Goal: Task Accomplishment & Management: Manage account settings

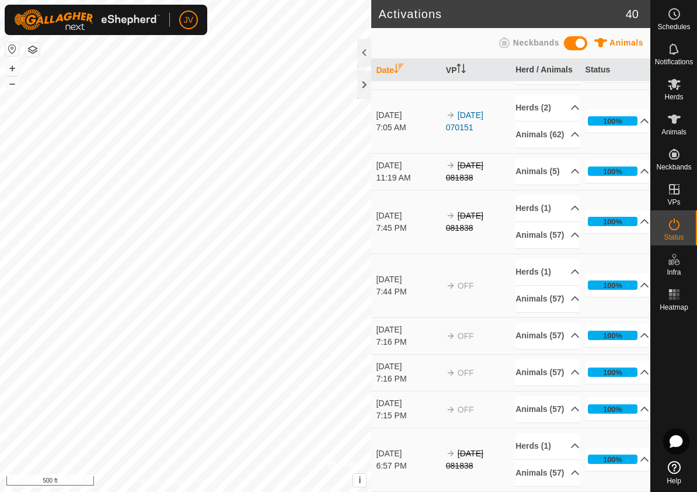
scroll to position [2046, 0]
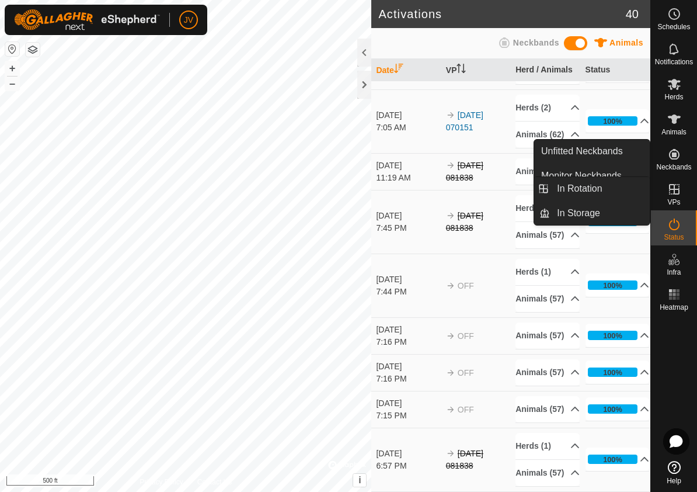
click at [675, 187] on icon at bounding box center [674, 189] width 14 height 14
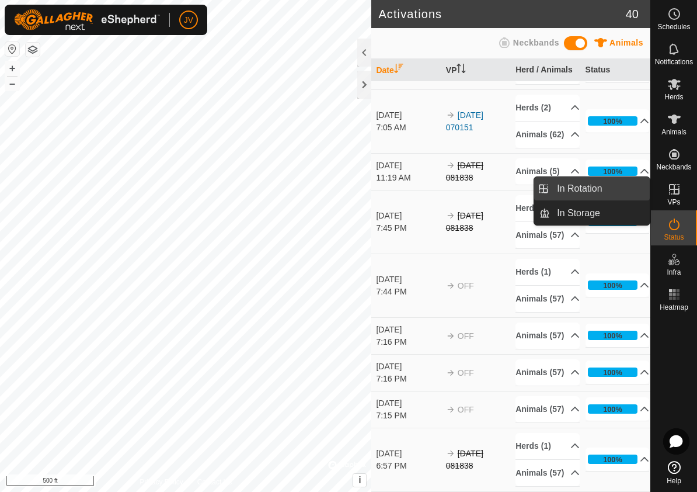
click at [604, 185] on link "In Rotation" at bounding box center [600, 188] width 100 height 23
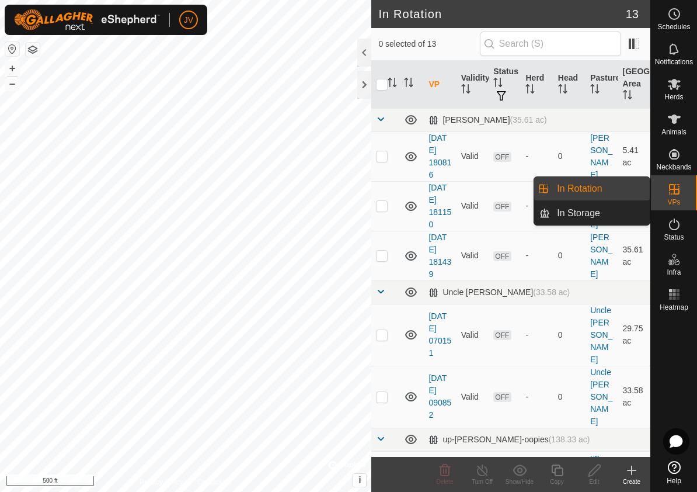
click at [600, 186] on link "In Rotation" at bounding box center [600, 188] width 100 height 23
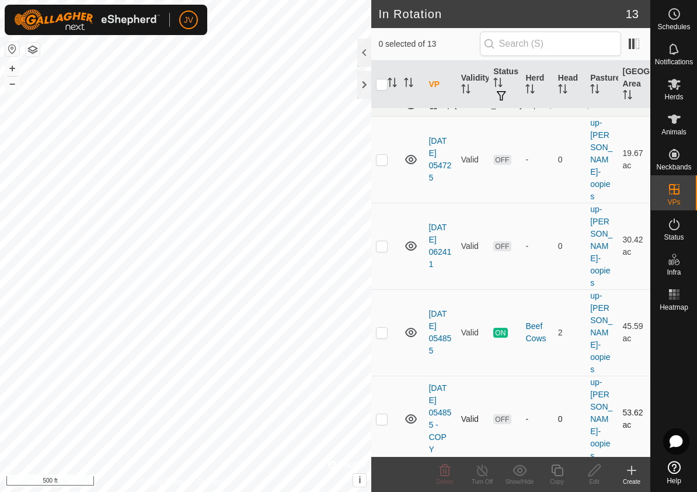
scroll to position [339, 0]
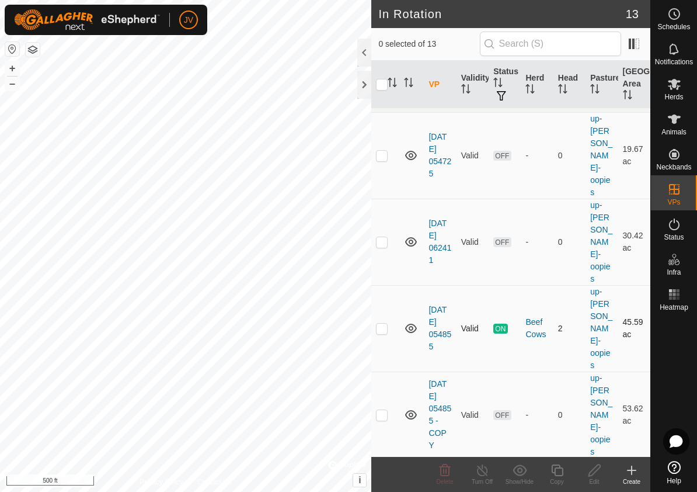
click at [382, 324] on p-checkbox at bounding box center [382, 328] width 12 height 9
checkbox input "true"
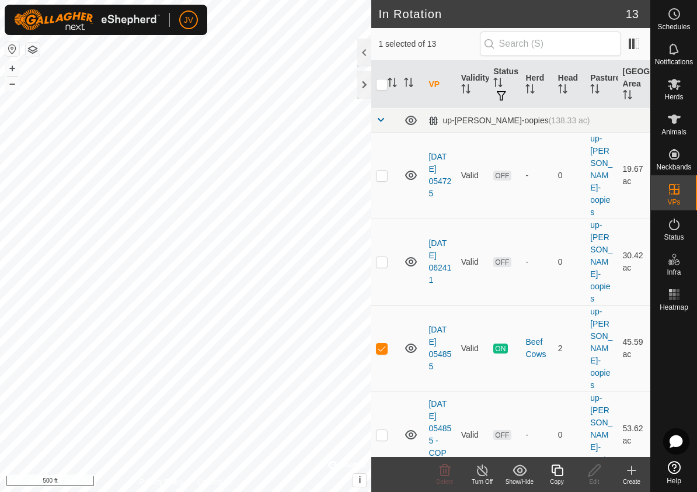
scroll to position [318, 0]
click at [479, 468] on icon at bounding box center [482, 470] width 15 height 14
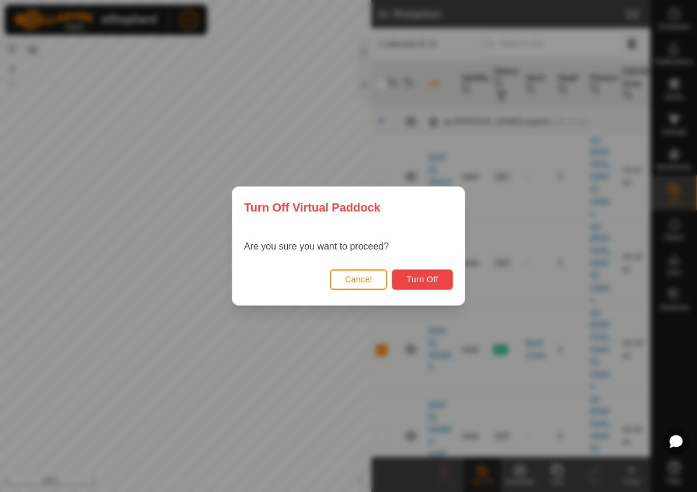
click at [426, 279] on span "Turn Off" at bounding box center [422, 278] width 32 height 9
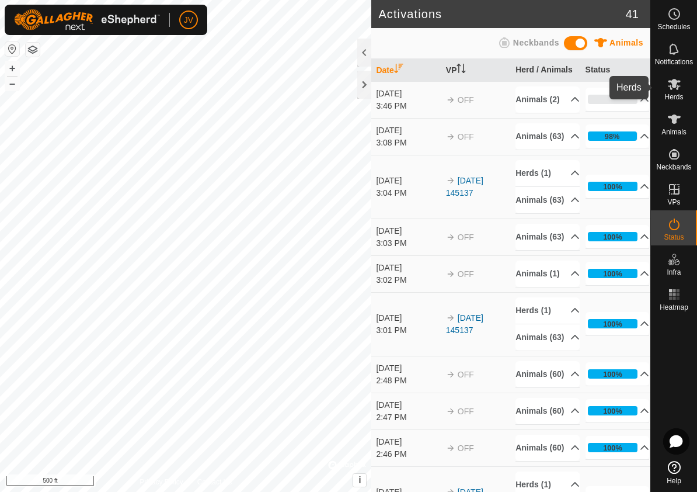
click at [675, 86] on icon at bounding box center [674, 84] width 13 height 11
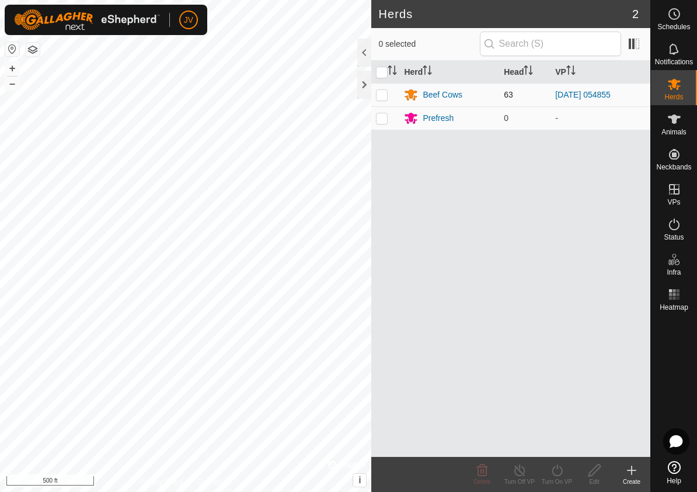
click at [380, 98] on p-checkbox at bounding box center [382, 94] width 12 height 9
checkbox input "true"
drag, startPoint x: 556, startPoint y: 469, endPoint x: 561, endPoint y: 461, distance: 8.9
click at [557, 468] on icon at bounding box center [557, 470] width 15 height 14
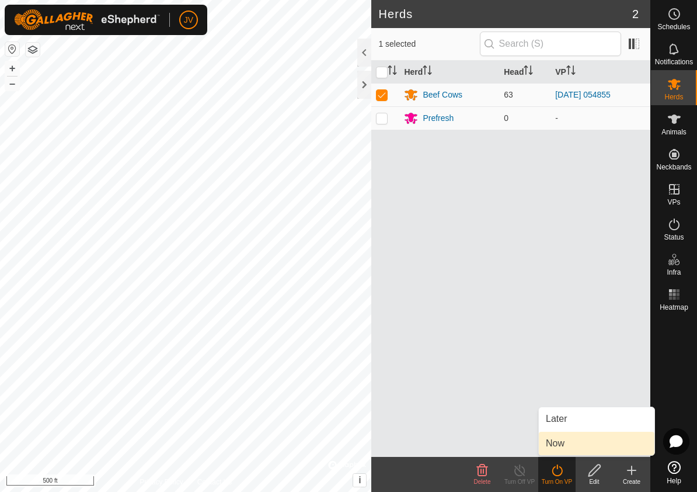
click at [563, 441] on link "Now" at bounding box center [597, 443] width 116 height 23
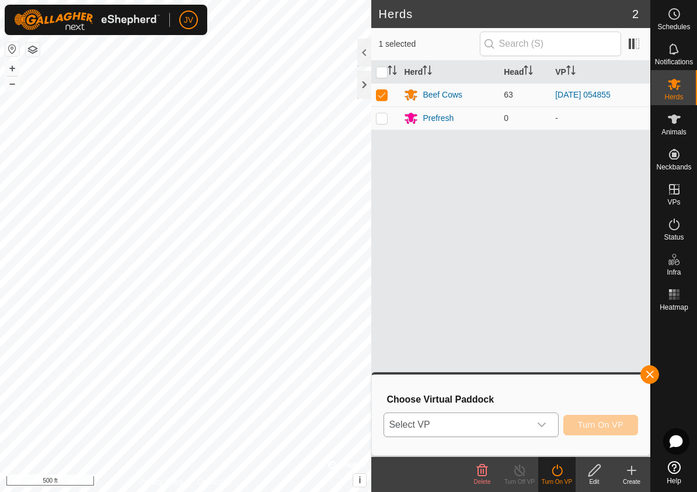
click at [540, 427] on icon "dropdown trigger" at bounding box center [541, 424] width 9 height 9
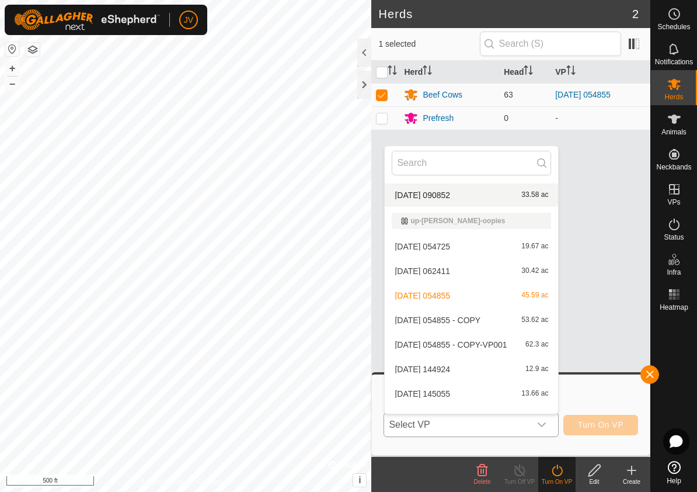
scroll to position [165, 0]
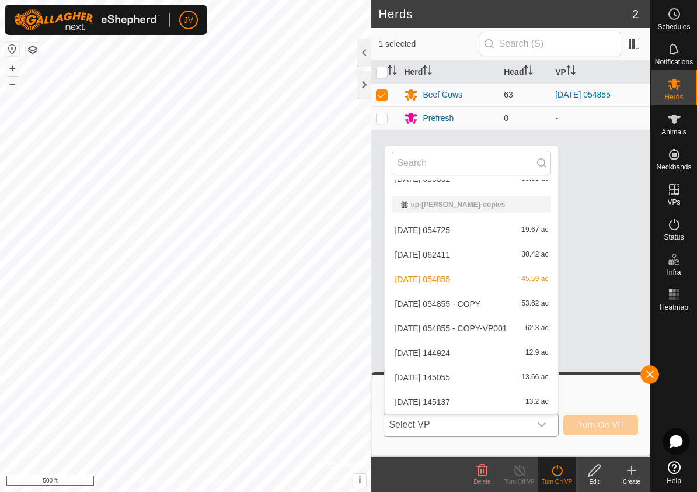
click at [429, 377] on li "2025-08-15 145055 13.66 ac" at bounding box center [471, 377] width 173 height 23
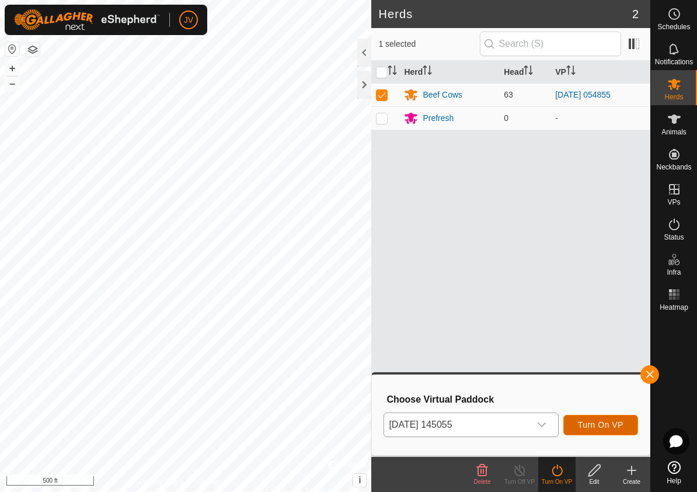
click at [590, 427] on span "Turn On VP" at bounding box center [601, 424] width 46 height 9
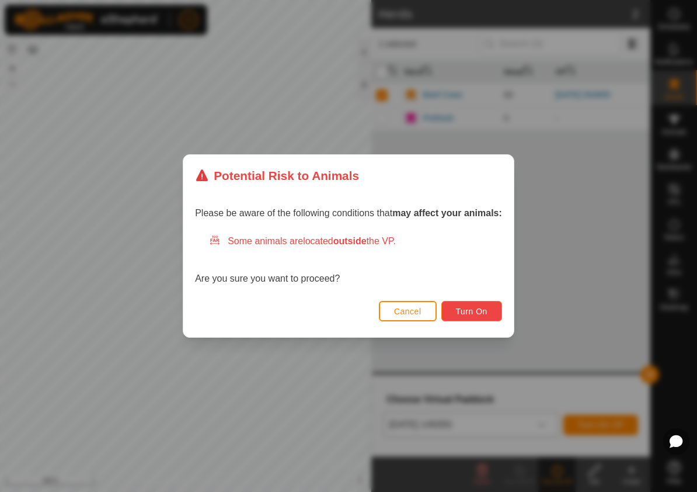
click at [466, 307] on span "Turn On" at bounding box center [472, 311] width 32 height 9
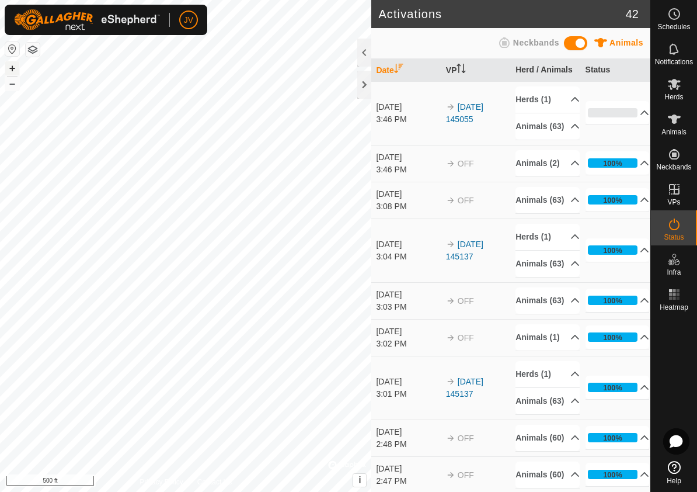
click at [12, 66] on button "+" at bounding box center [12, 68] width 14 height 14
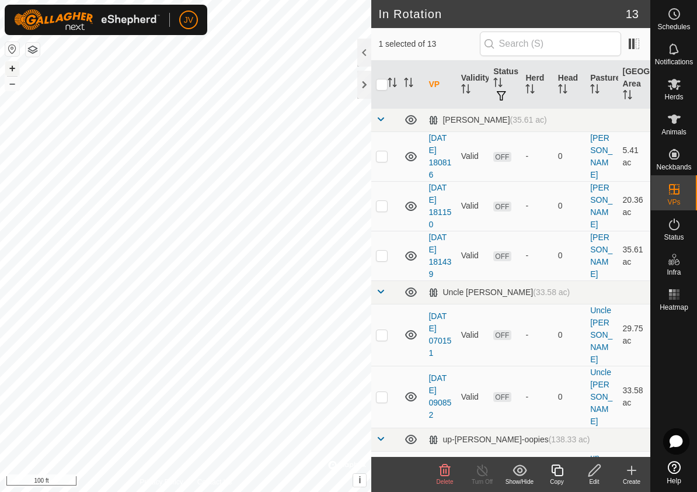
checkbox input "false"
checkbox input "true"
click at [15, 85] on button "–" at bounding box center [12, 83] width 14 height 14
click at [15, 84] on button "–" at bounding box center [12, 83] width 14 height 14
checkbox input "true"
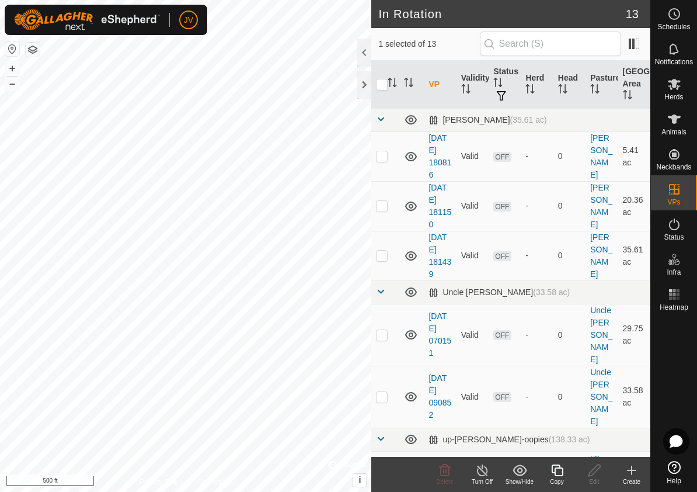
checkbox input "false"
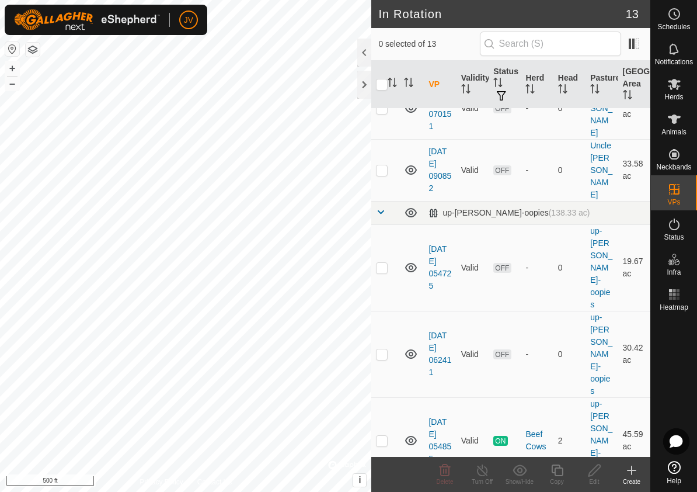
scroll to position [235, 0]
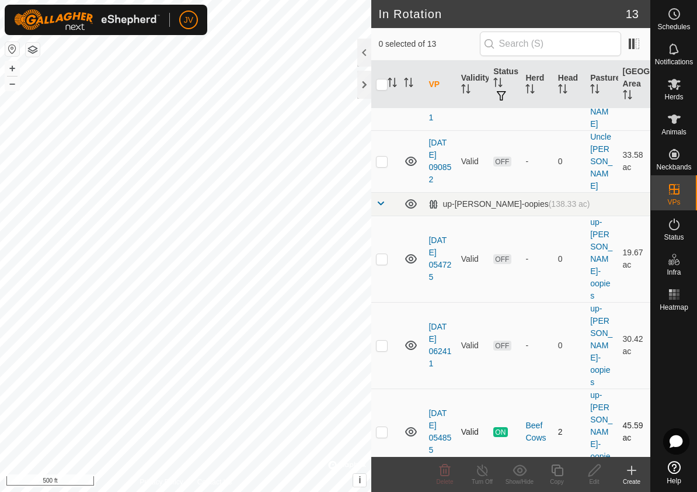
click at [383, 427] on p-checkbox at bounding box center [382, 431] width 12 height 9
checkbox input "true"
click at [484, 476] on icon at bounding box center [482, 470] width 15 height 14
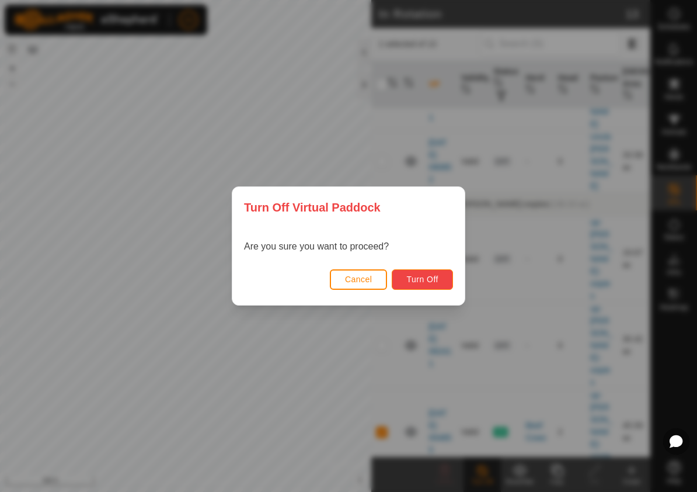
click at [427, 281] on span "Turn Off" at bounding box center [422, 278] width 32 height 9
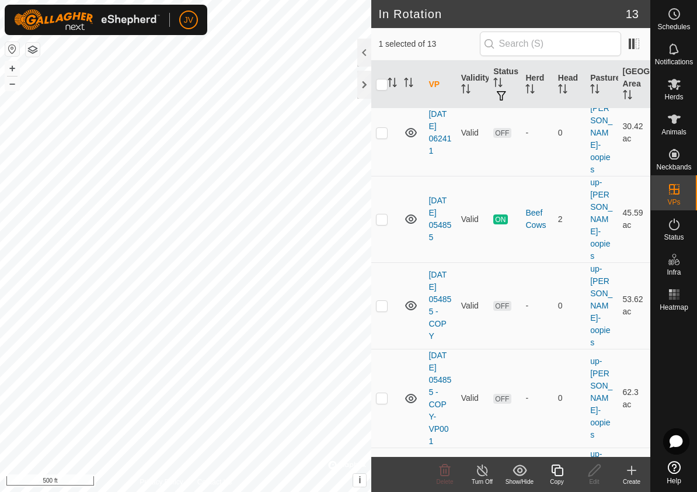
scroll to position [514, 0]
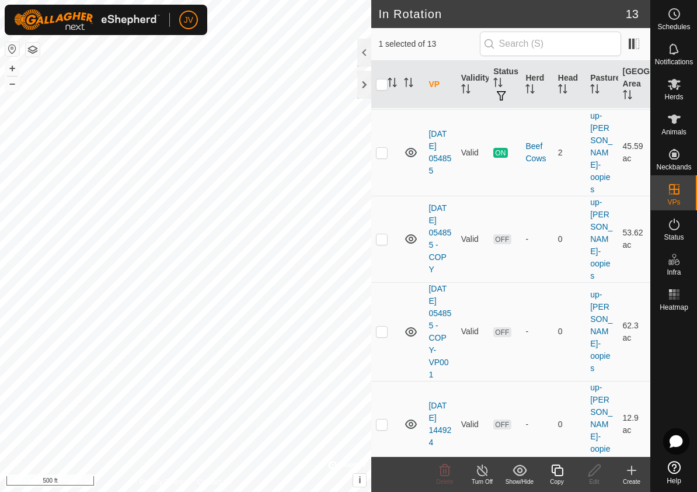
checkbox input "true"
click at [558, 470] on icon at bounding box center [557, 470] width 15 height 14
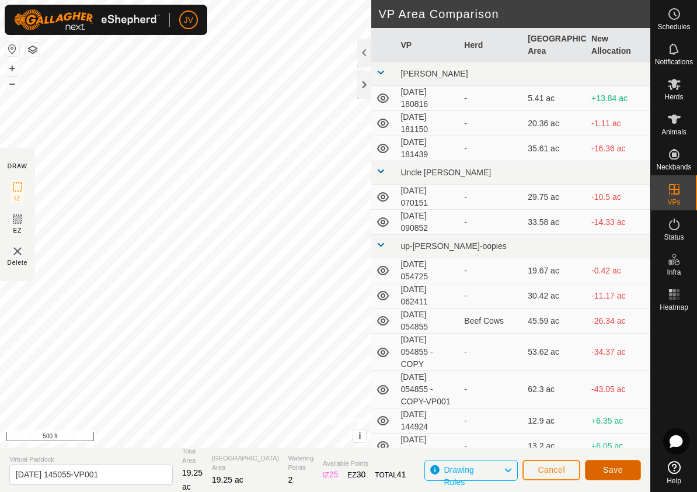
click at [608, 466] on span "Save" at bounding box center [613, 469] width 20 height 9
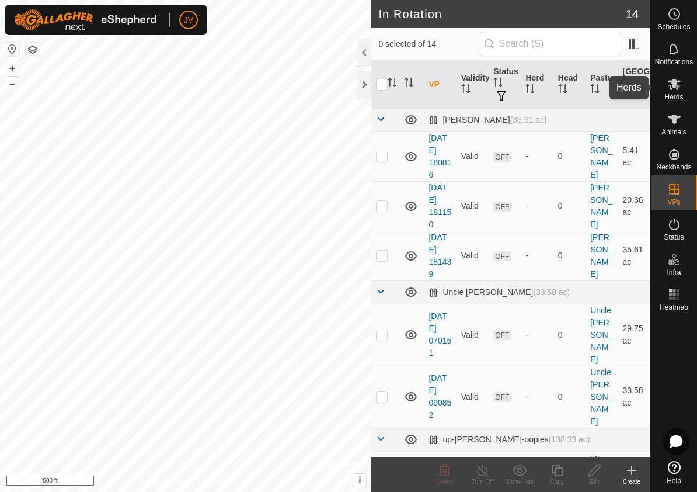
click at [672, 91] on icon at bounding box center [674, 84] width 14 height 14
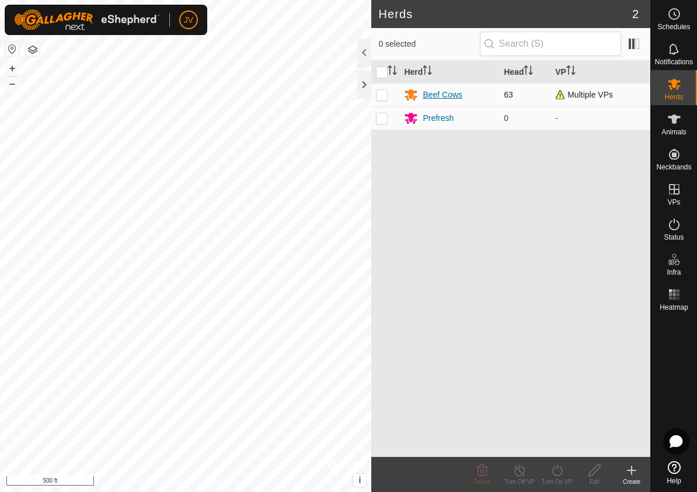
click at [450, 98] on div "Beef Cows" at bounding box center [443, 95] width 40 height 12
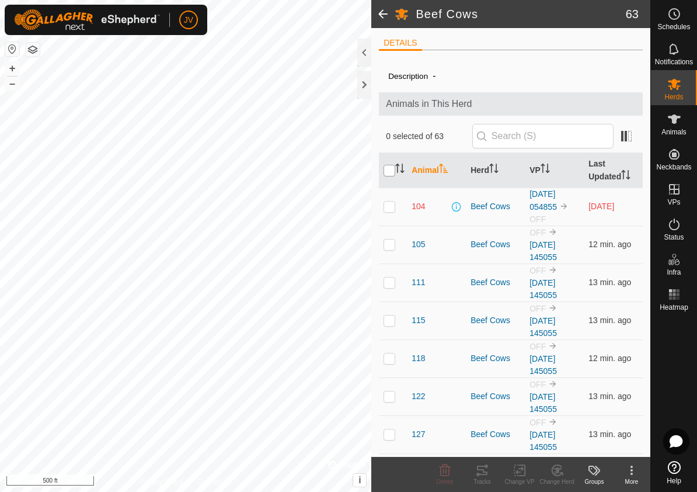
click at [392, 167] on input "checkbox" at bounding box center [390, 171] width 12 height 12
checkbox input "true"
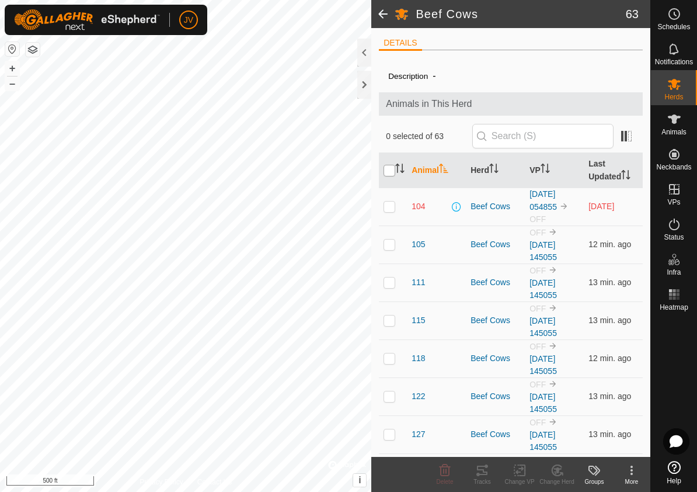
checkbox input "true"
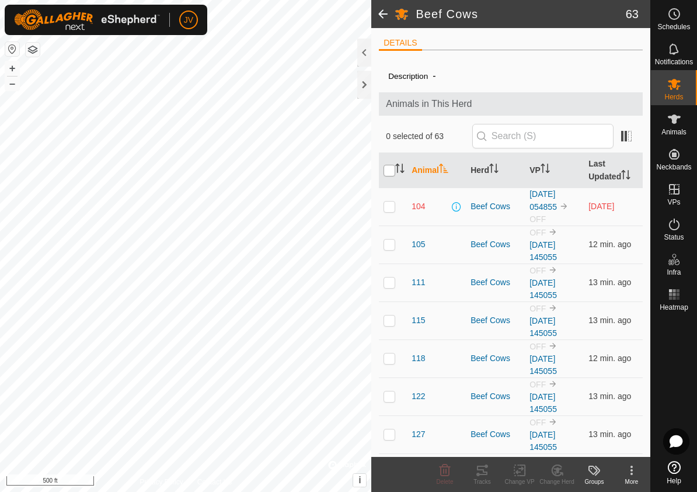
checkbox input "true"
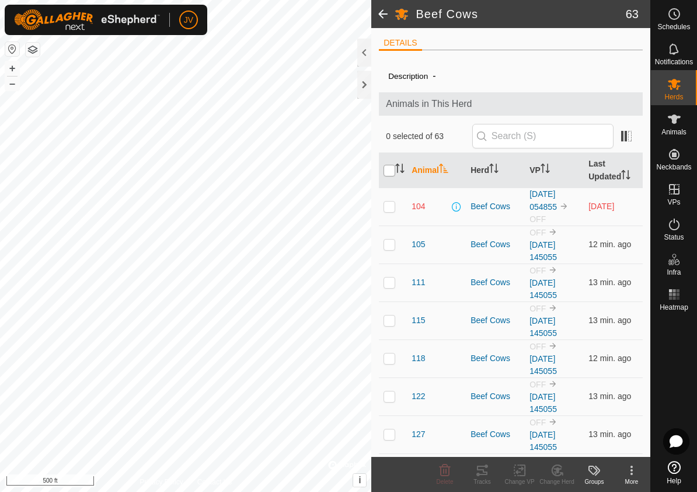
checkbox input "true"
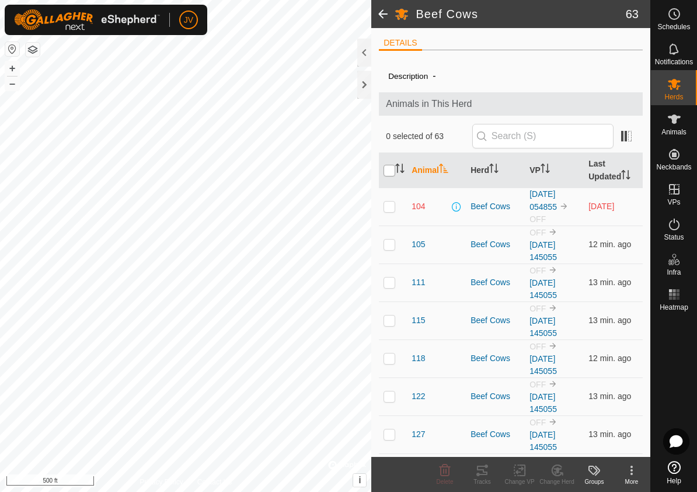
checkbox input "true"
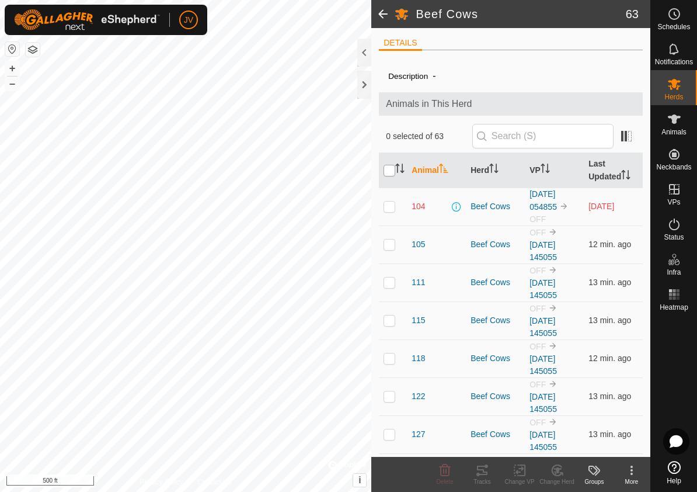
checkbox input "true"
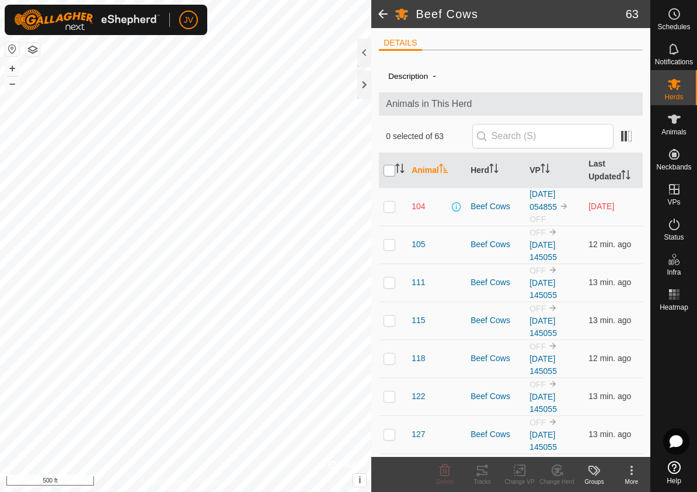
checkbox input "true"
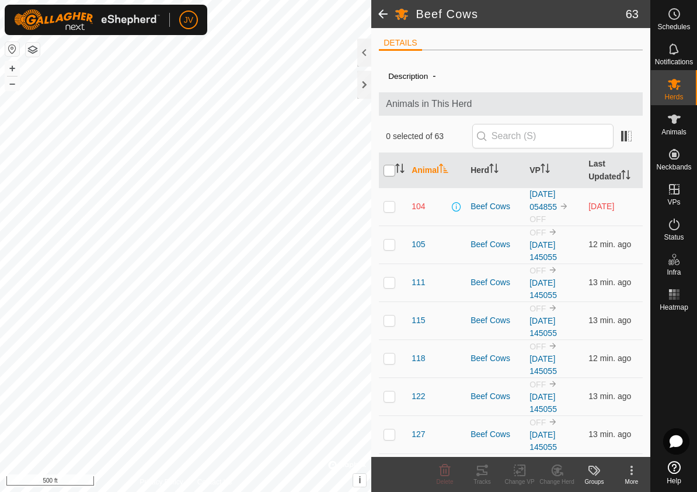
checkbox input "true"
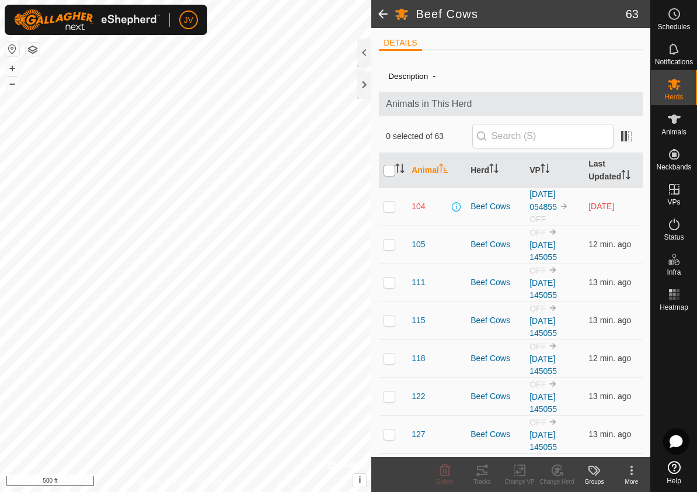
checkbox input "true"
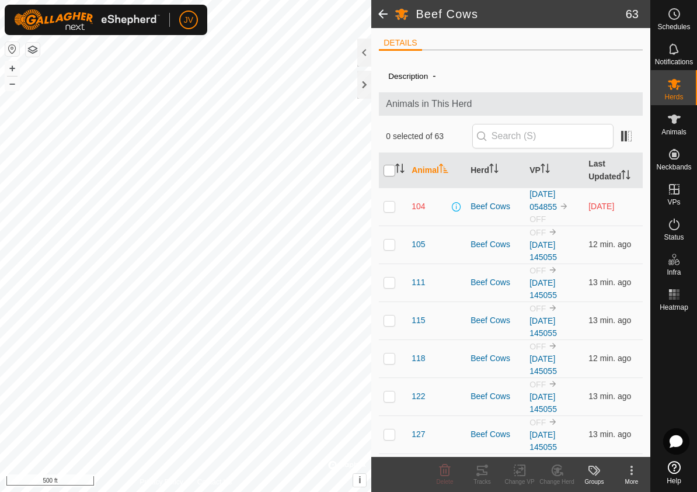
checkbox input "true"
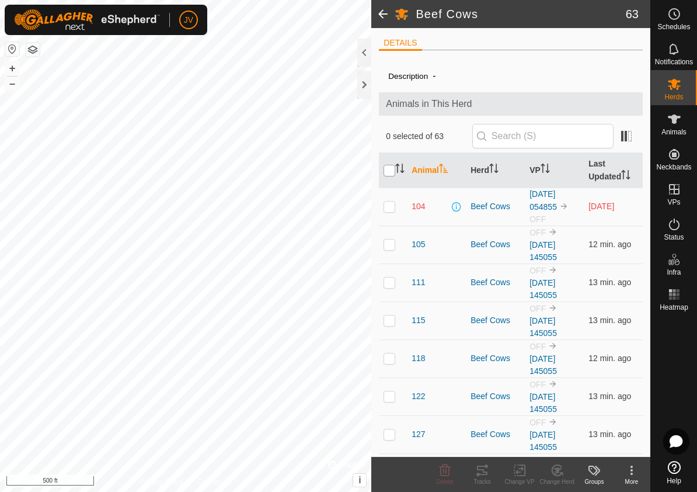
checkbox input "true"
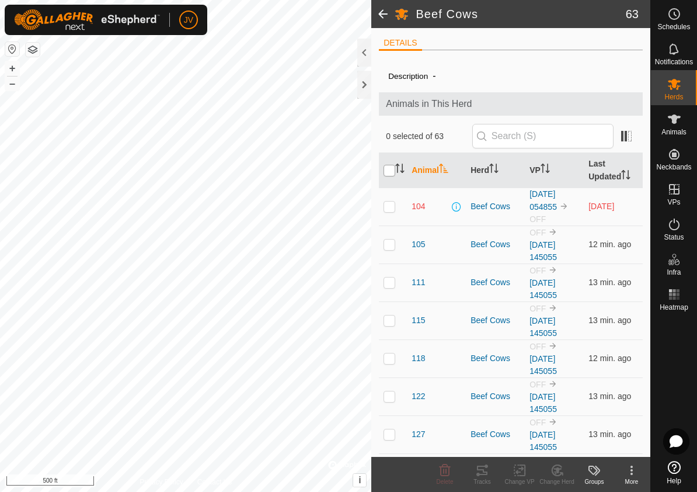
checkbox input "true"
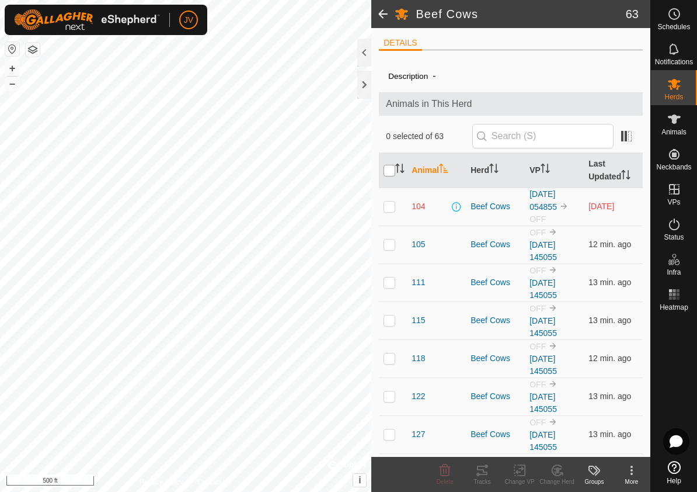
checkbox input "true"
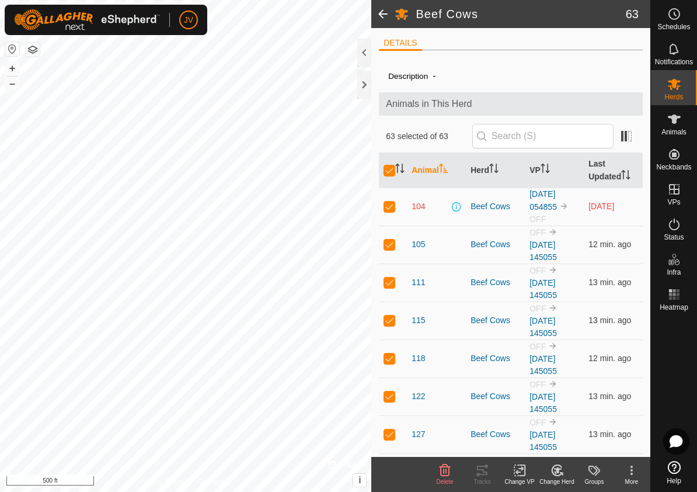
click at [518, 472] on icon at bounding box center [520, 470] width 15 height 14
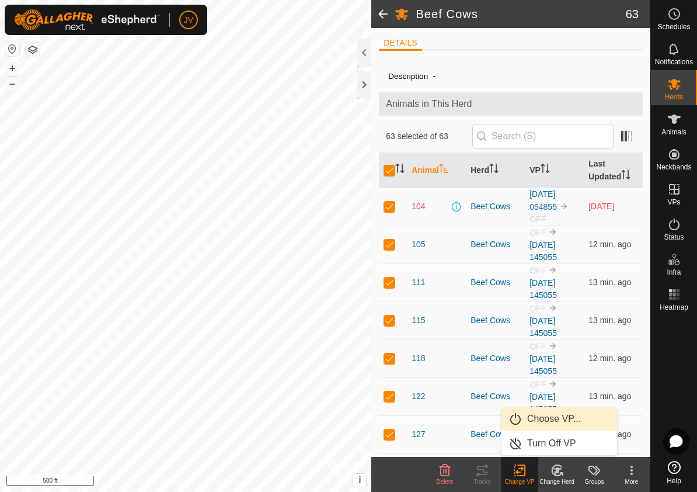
click at [551, 418] on link "Choose VP..." at bounding box center [560, 418] width 116 height 23
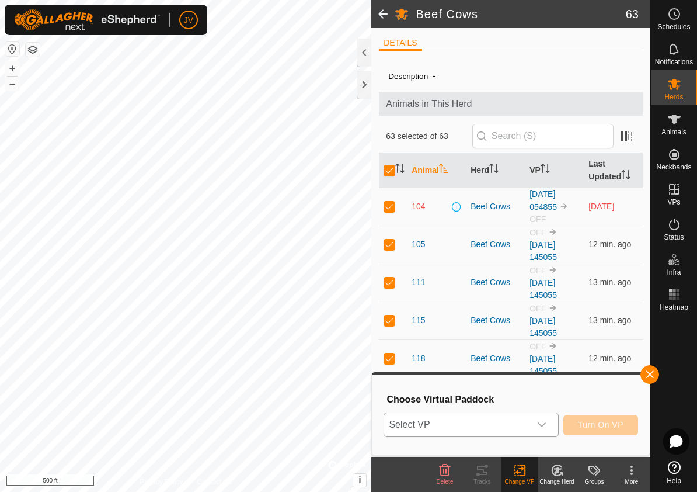
click at [544, 424] on icon "dropdown trigger" at bounding box center [542, 424] width 8 height 5
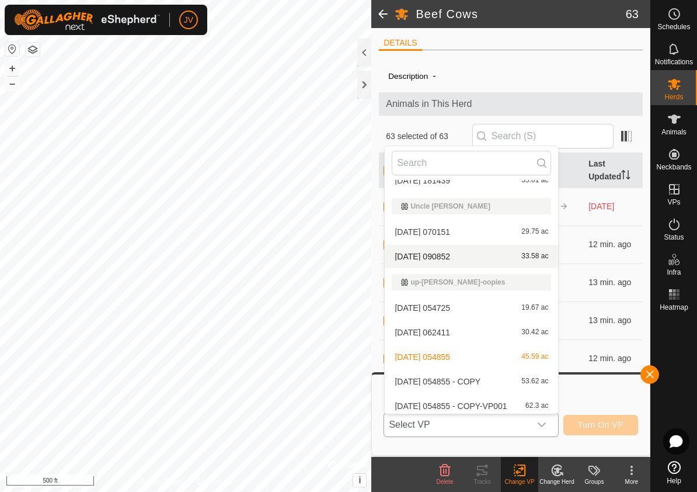
scroll to position [189, 0]
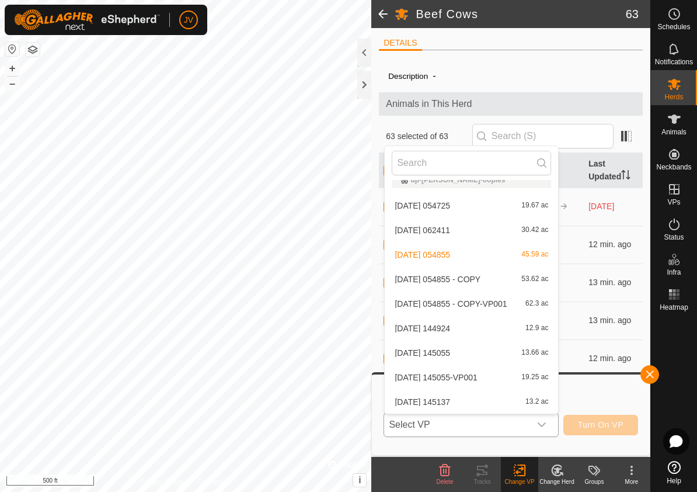
click at [452, 379] on li "[DATE] 145055-VP001 19.25 ac" at bounding box center [471, 377] width 173 height 23
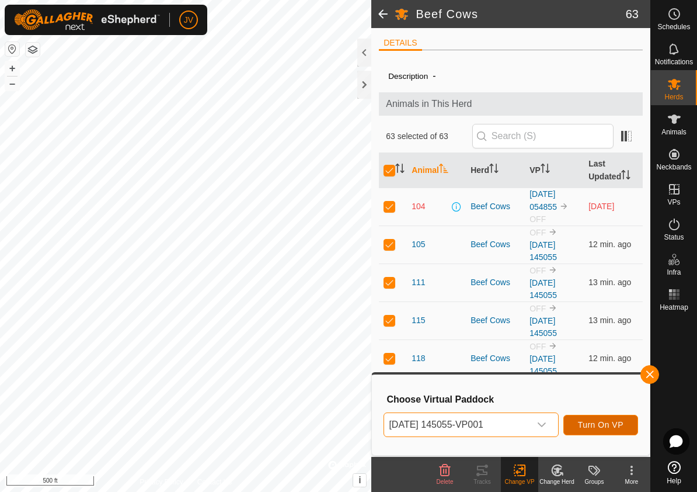
click at [592, 422] on span "Turn On VP" at bounding box center [601, 424] width 46 height 9
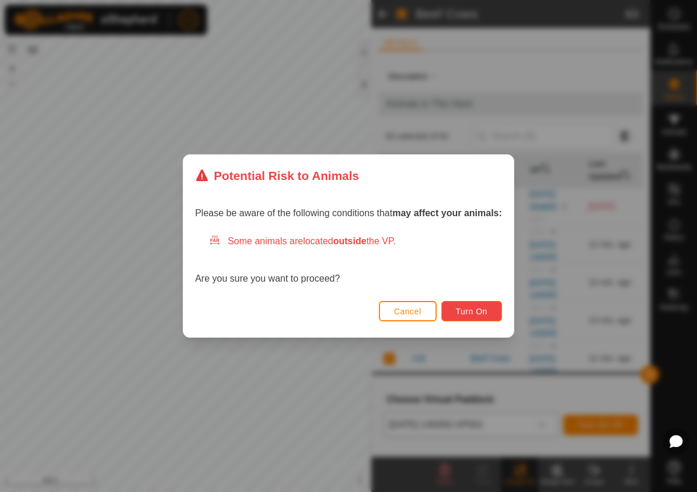
click at [471, 315] on span "Turn On" at bounding box center [472, 311] width 32 height 9
